Goal: Communication & Community: Answer question/provide support

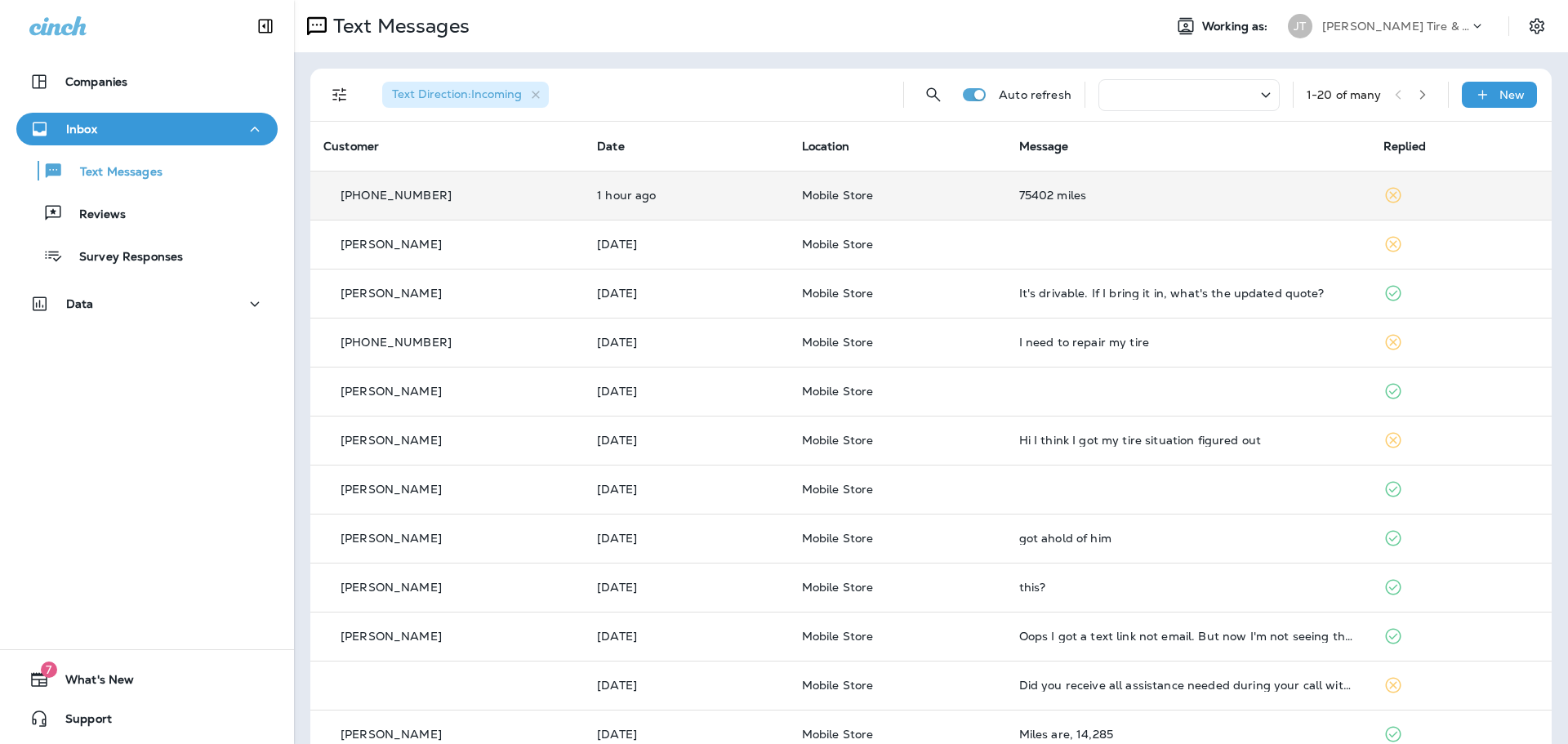
click at [1031, 190] on div "75402 miles" at bounding box center [1188, 195] width 338 height 13
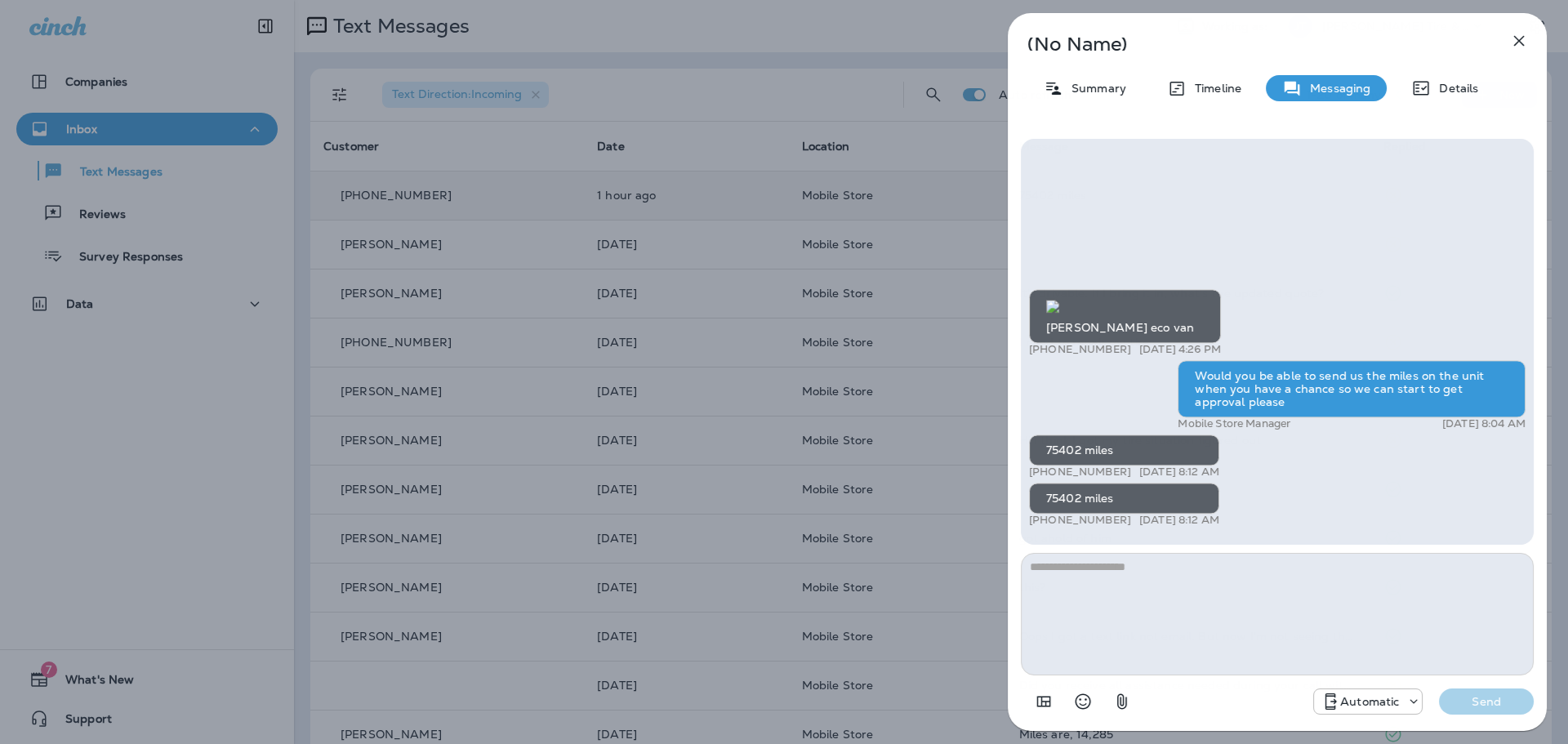
click at [1184, 640] on textarea at bounding box center [1277, 614] width 512 height 122
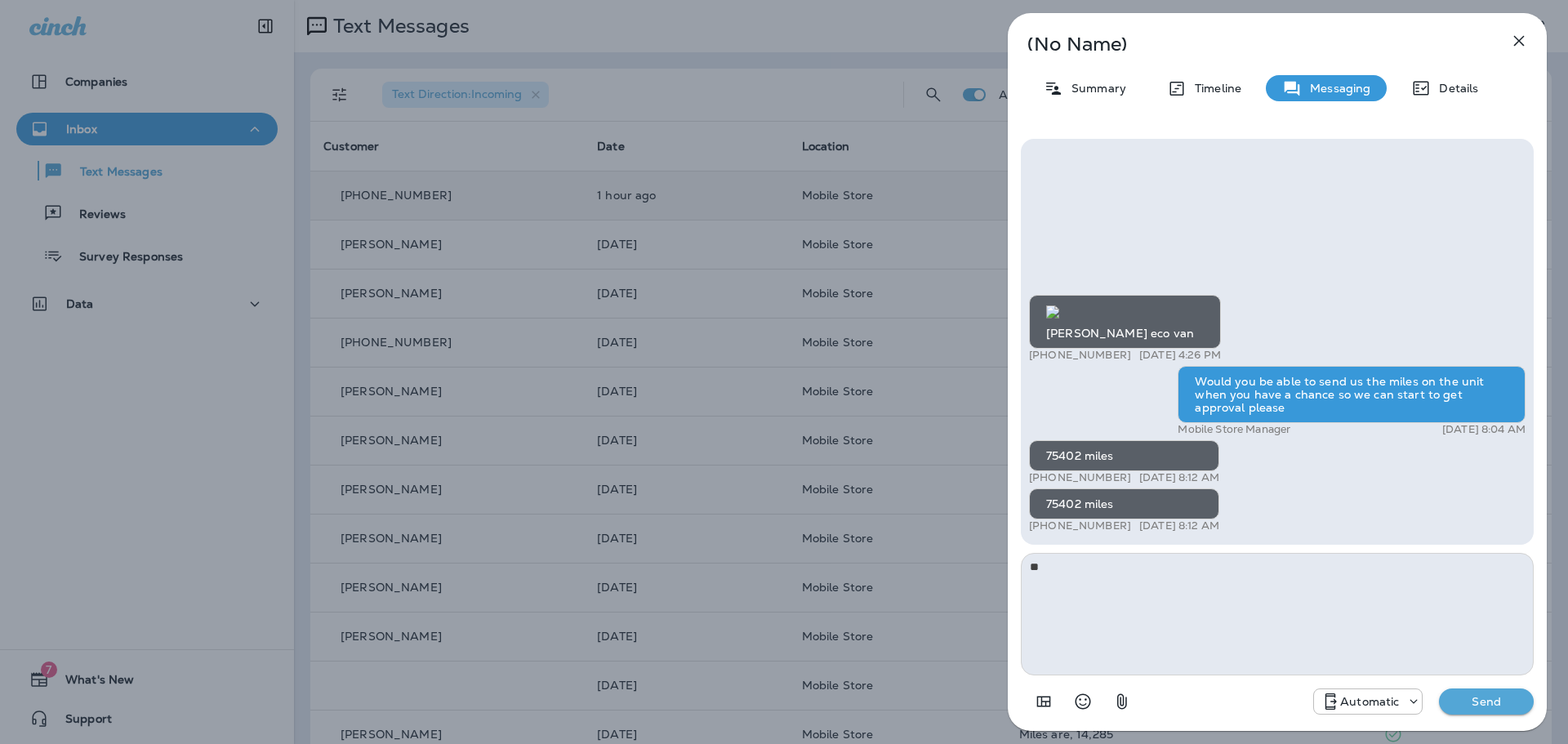
type textarea "*"
type textarea "**********"
click at [1397, 702] on p "Automatic" at bounding box center [1369, 701] width 58 height 13
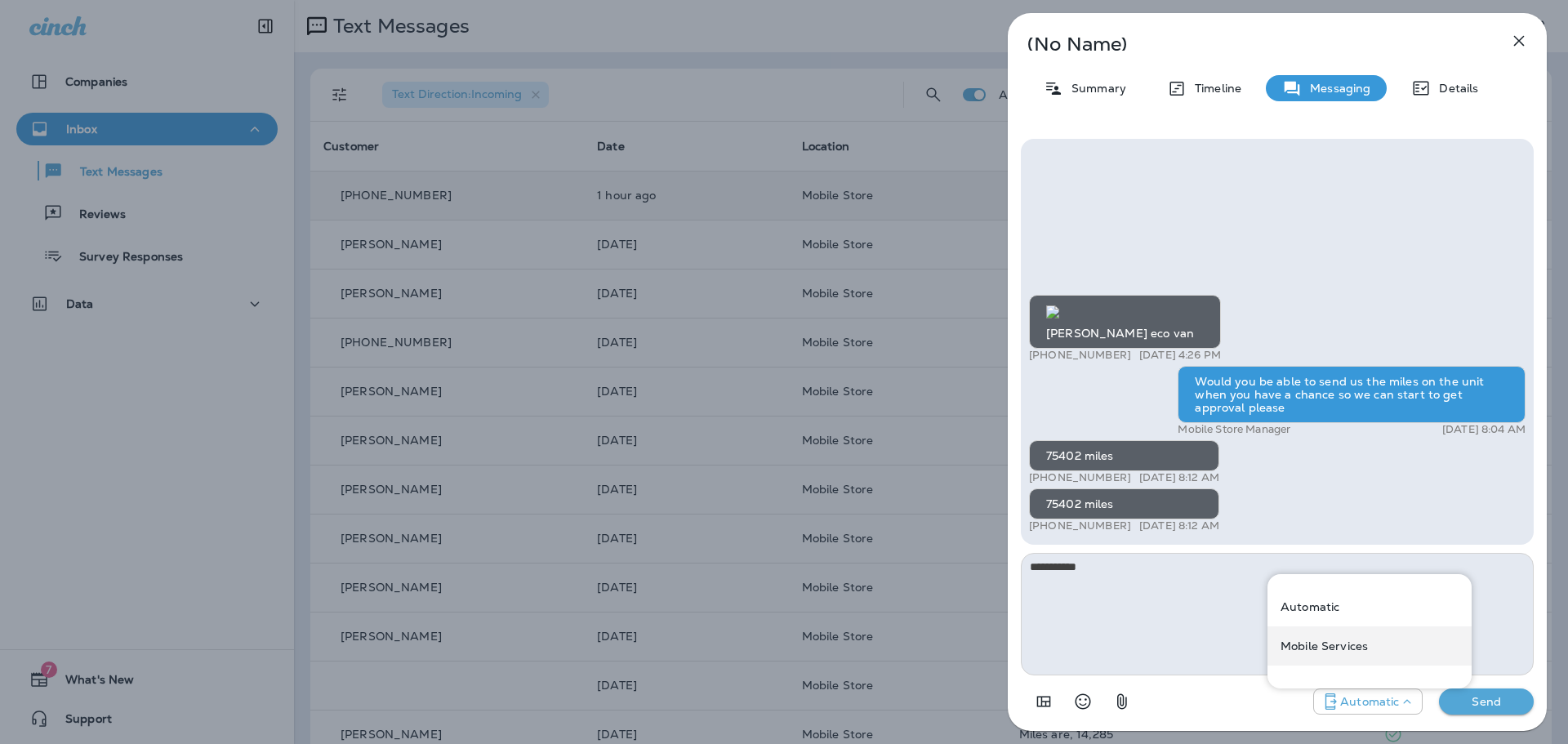
click at [1329, 652] on div "Mobile Services" at bounding box center [1370, 646] width 204 height 39
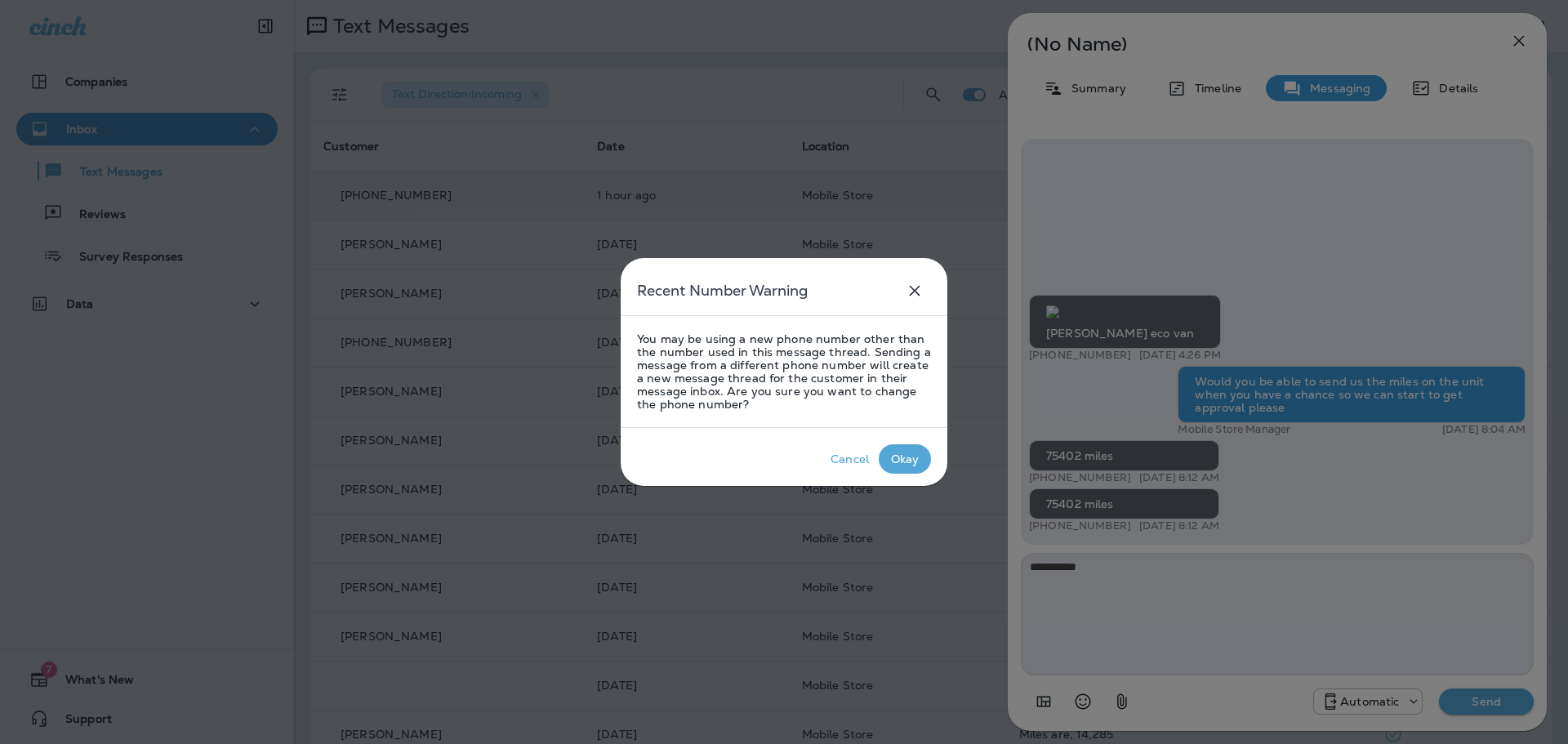
click at [922, 460] on button "Okay" at bounding box center [904, 459] width 52 height 30
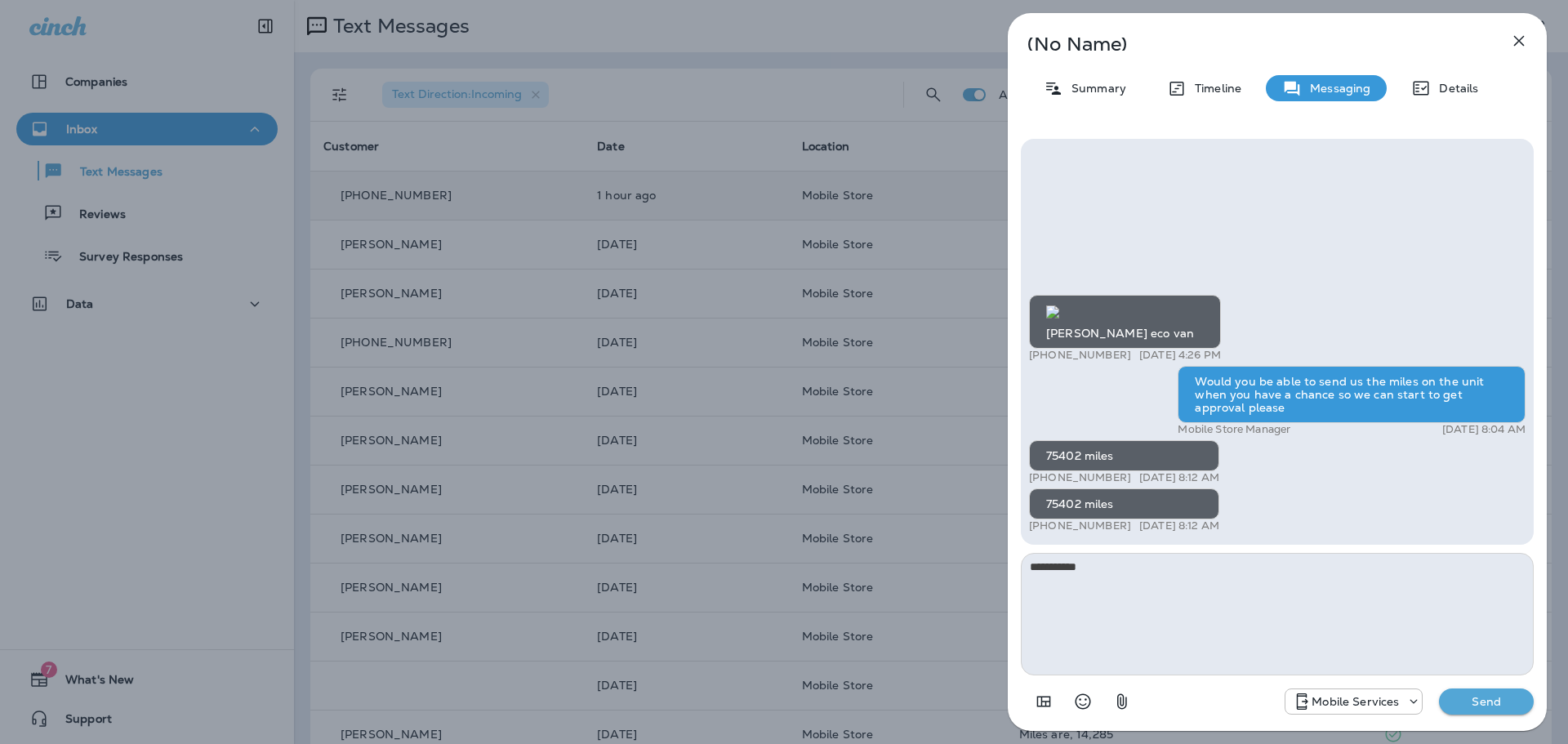
click at [1493, 709] on button "Send" at bounding box center [1486, 701] width 95 height 26
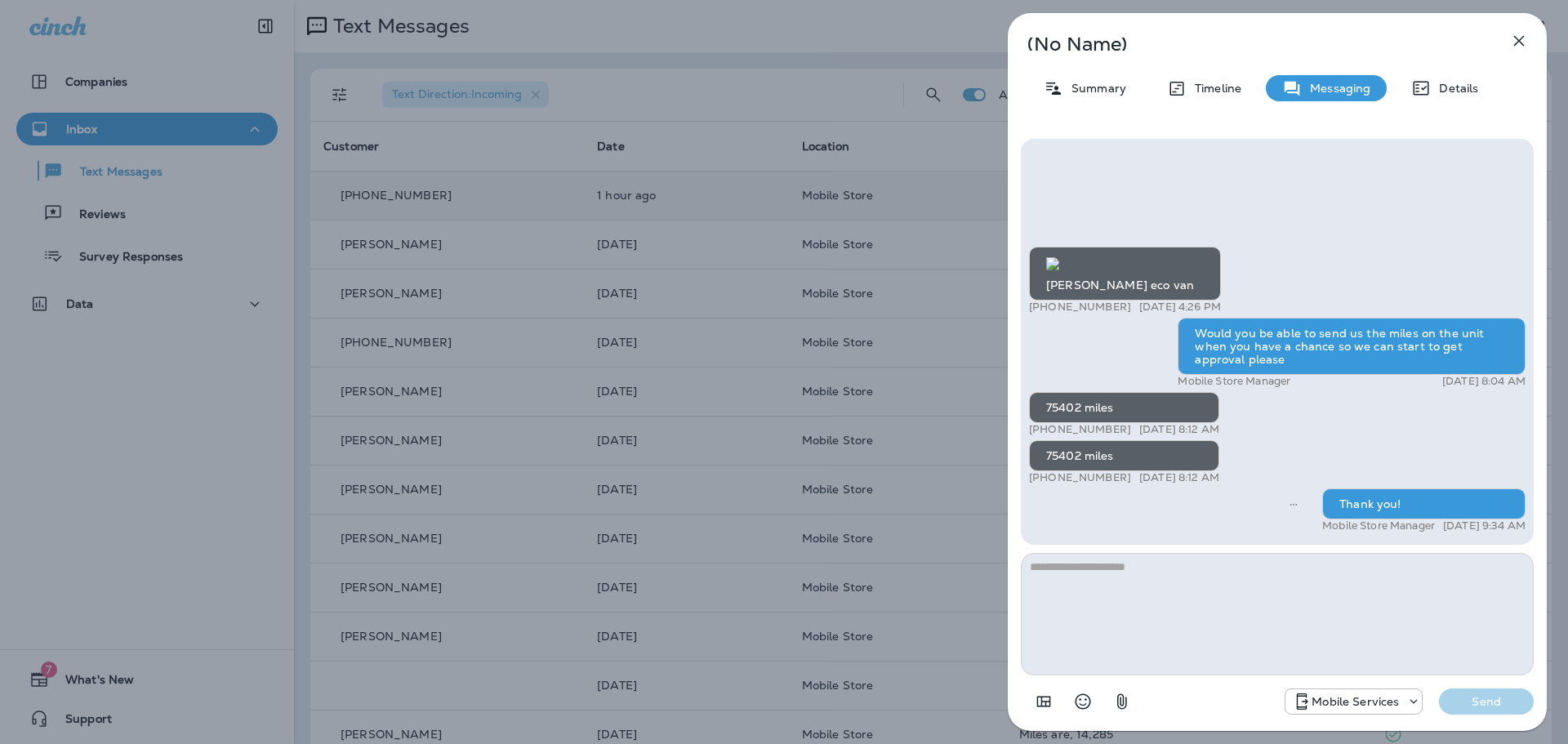
click at [1524, 44] on icon "button" at bounding box center [1519, 40] width 19 height 19
